Goal: Information Seeking & Learning: Find specific page/section

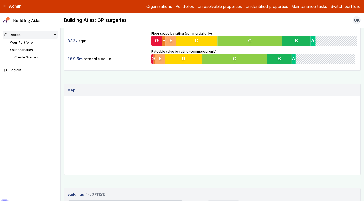
scroll to position [143, 0]
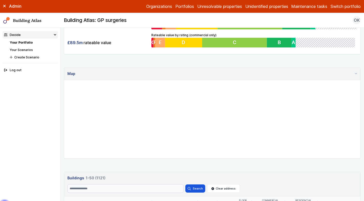
scroll to position [164, 0]
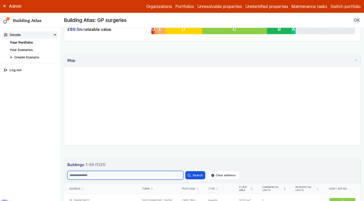
click at [129, 177] on input "Search" at bounding box center [125, 175] width 116 height 9
type input "*"
type input "***"
click at [185, 171] on button "Search" at bounding box center [195, 175] width 20 height 8
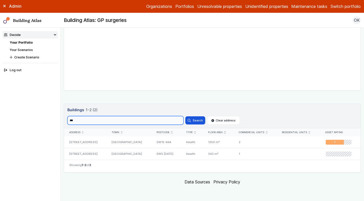
scroll to position [219, 0]
click at [153, 140] on div "SW15 4AA" at bounding box center [166, 142] width 30 height 11
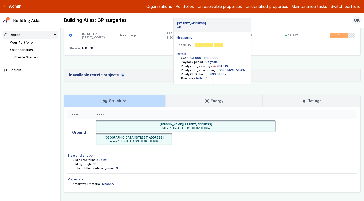
scroll to position [450, 0]
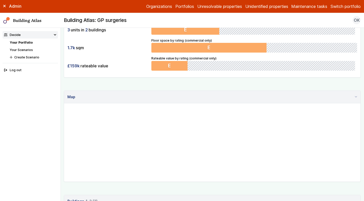
scroll to position [219, 0]
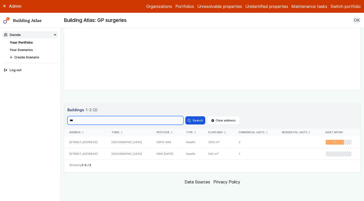
click at [79, 119] on input "***" at bounding box center [125, 120] width 116 height 9
click at [185, 116] on button "Search" at bounding box center [195, 120] width 20 height 8
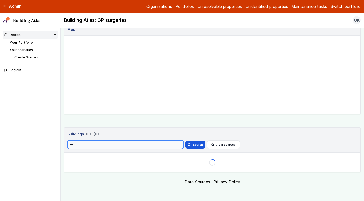
scroll to position [195, 0]
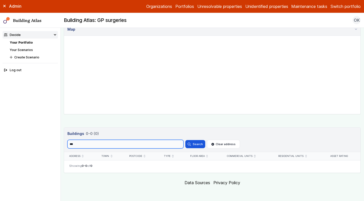
click at [87, 146] on input "***" at bounding box center [125, 144] width 116 height 9
type input "***"
click at [185, 140] on button "Search" at bounding box center [195, 144] width 20 height 8
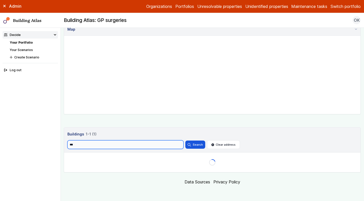
scroll to position [195, 0]
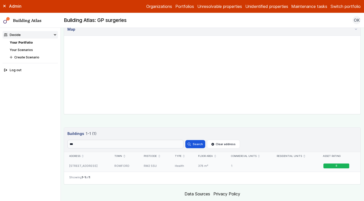
click at [159, 166] on div "RM2 5SU" at bounding box center [154, 165] width 31 height 11
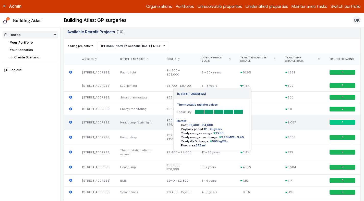
scroll to position [167, 0]
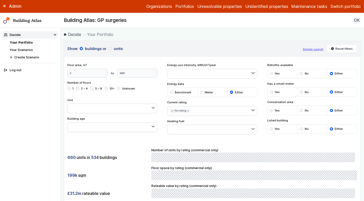
click at [187, 111] on icon "submit" at bounding box center [188, 111] width 2 height 2
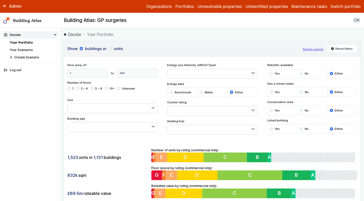
click at [199, 112] on button "button" at bounding box center [213, 110] width 90 height 9
click at [0, 0] on span "E" at bounding box center [0, 0] width 0 height 0
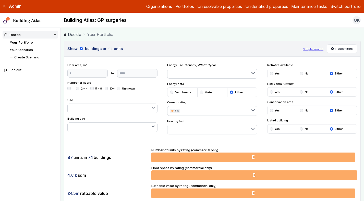
click at [110, 143] on div "87 units in 74 buildings 47.1k sqm £4.5m rateable value Number of units by rati…" at bounding box center [212, 173] width 296 height 64
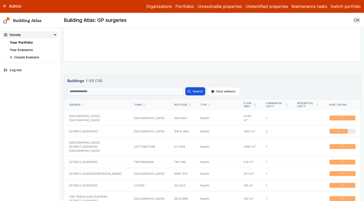
scroll to position [249, 0]
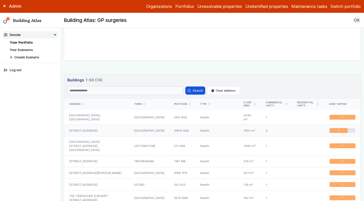
click at [104, 134] on div "[STREET_ADDRESS]" at bounding box center [96, 131] width 65 height 12
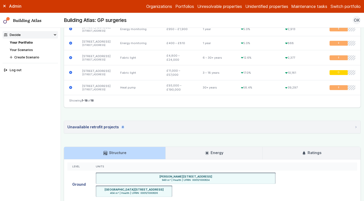
scroll to position [404, 0]
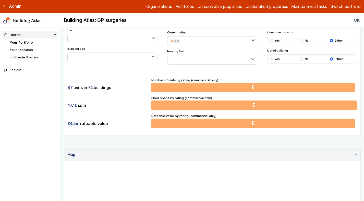
scroll to position [12, 0]
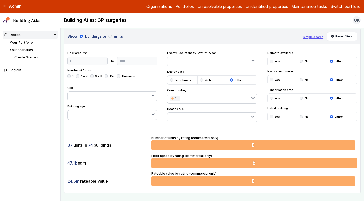
click at [272, 116] on div "submit" at bounding box center [271, 116] width 3 height 3
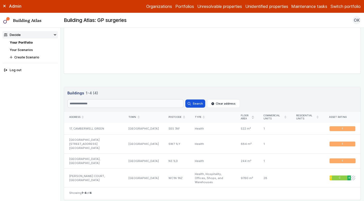
scroll to position [237, 0]
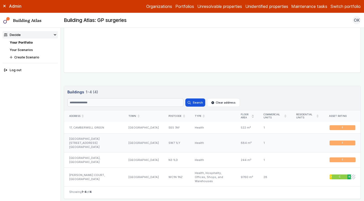
click at [116, 140] on div "[GEOGRAPHIC_DATA][STREET_ADDRESS][GEOGRAPHIC_DATA]" at bounding box center [93, 143] width 59 height 19
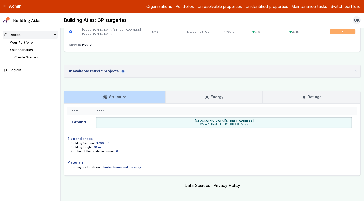
scroll to position [330, 0]
